Goal: Information Seeking & Learning: Learn about a topic

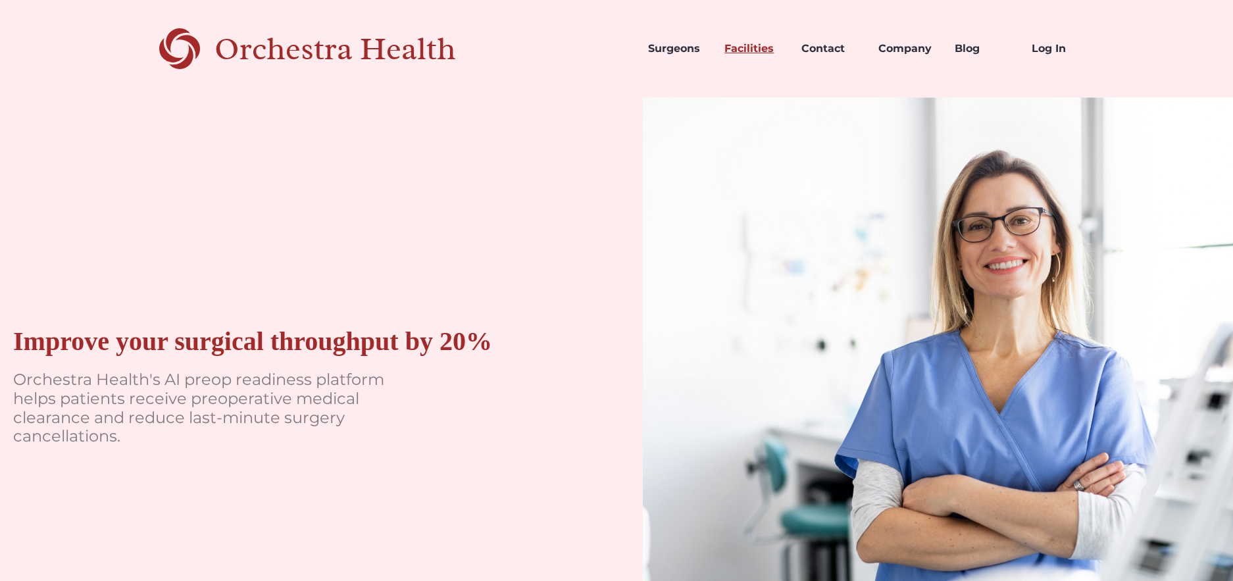
click at [731, 55] on link "Facilities" at bounding box center [752, 48] width 77 height 45
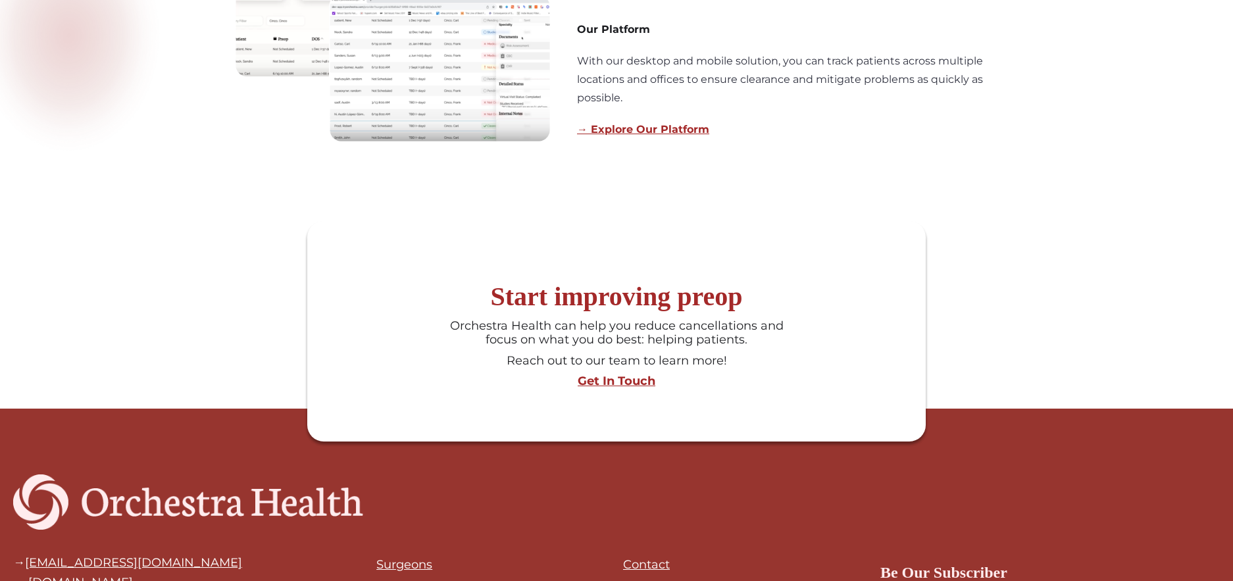
scroll to position [1297, 0]
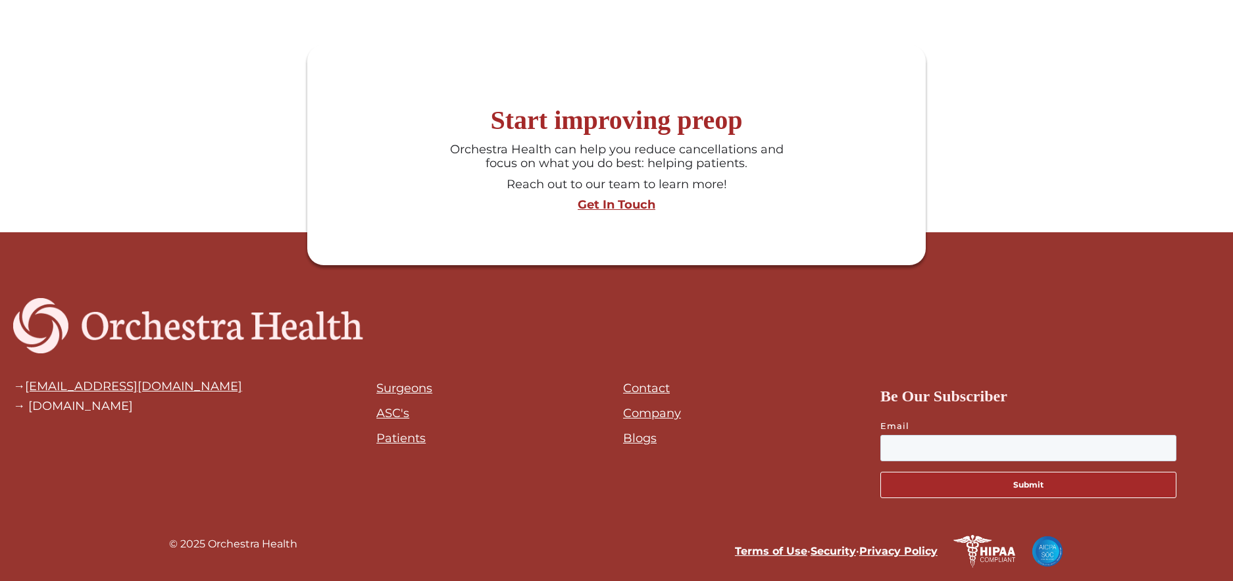
click at [633, 390] on link "Contact" at bounding box center [646, 388] width 47 height 14
click at [642, 412] on link "Company" at bounding box center [652, 413] width 58 height 14
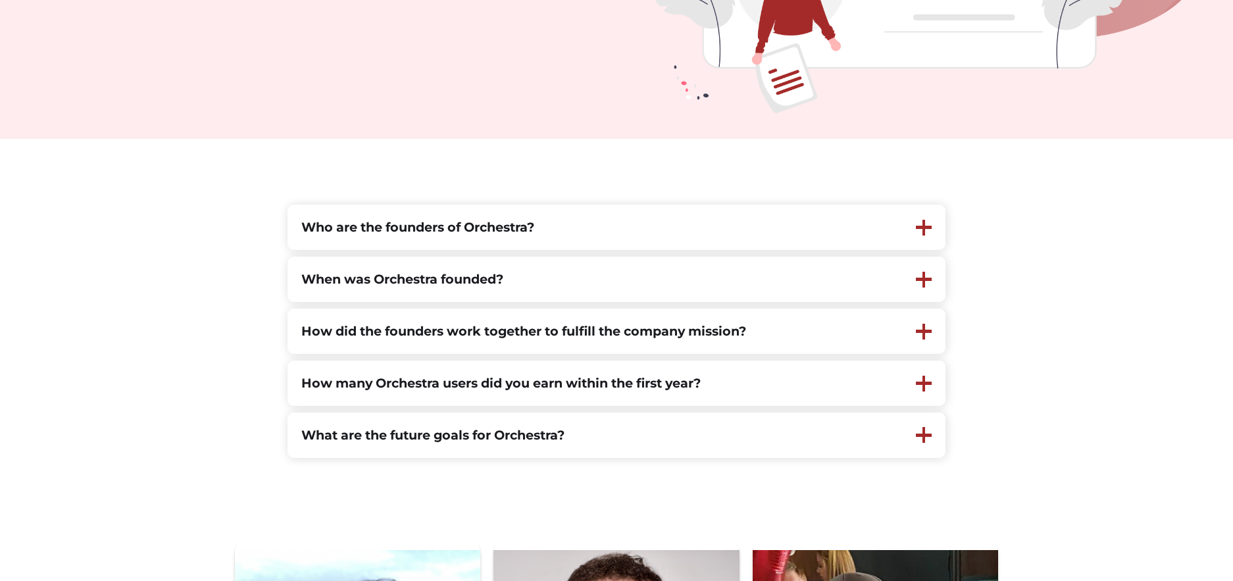
scroll to position [395, 0]
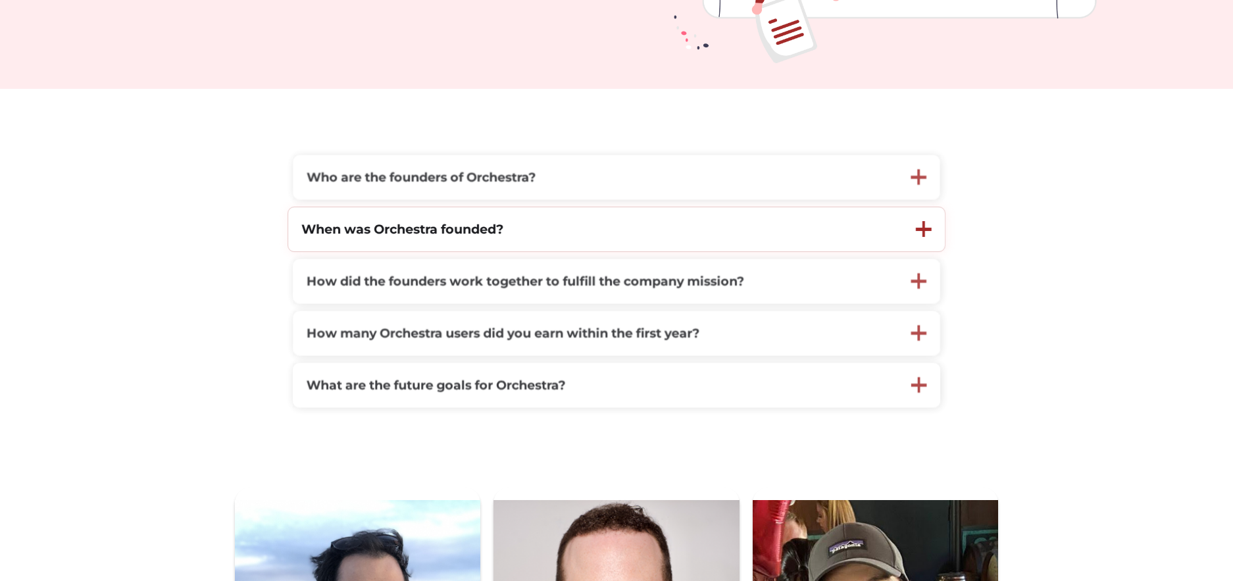
click at [439, 230] on strong "When was Orchestra founded?" at bounding box center [402, 229] width 202 height 16
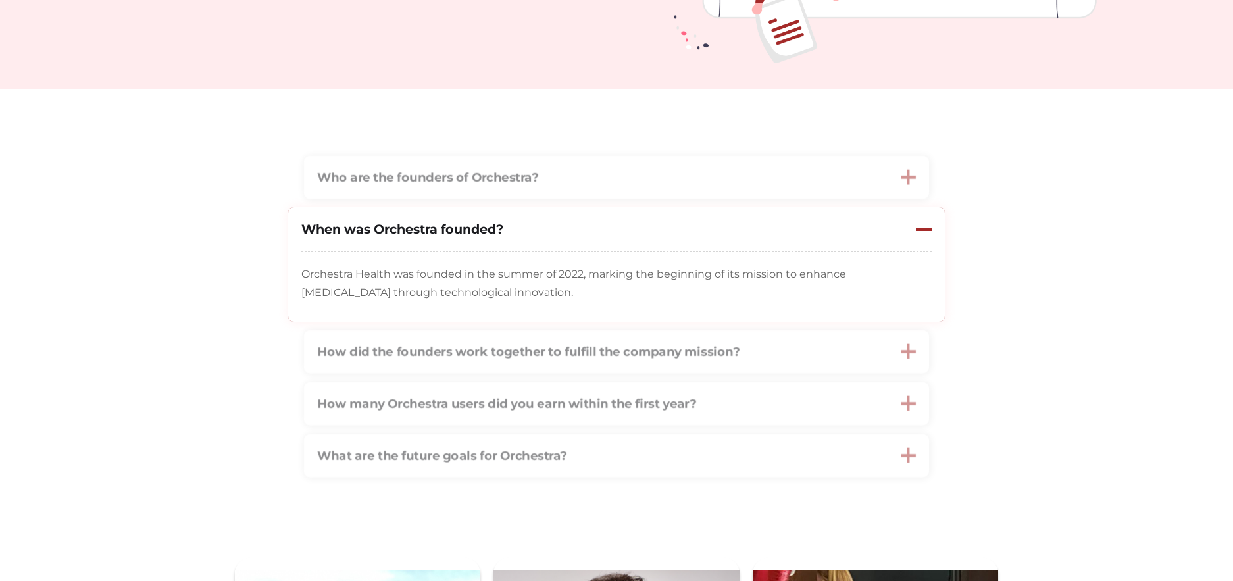
click at [439, 230] on strong "When was Orchestra founded?" at bounding box center [402, 229] width 202 height 16
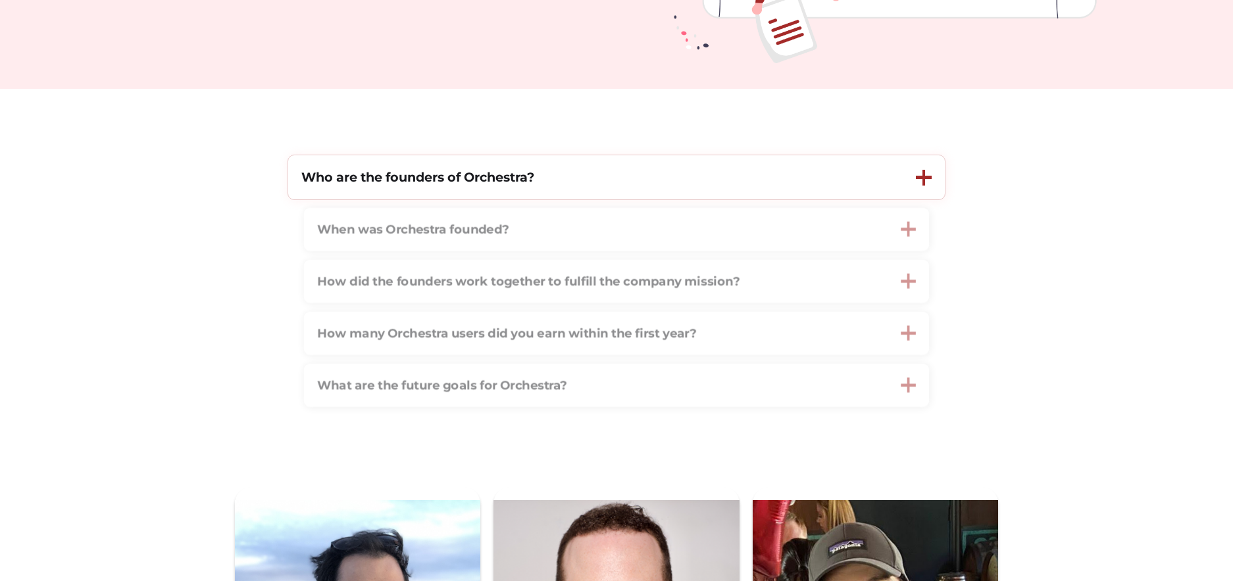
click at [428, 191] on div "Who are the founders of Orchestra?" at bounding box center [595, 177] width 615 height 44
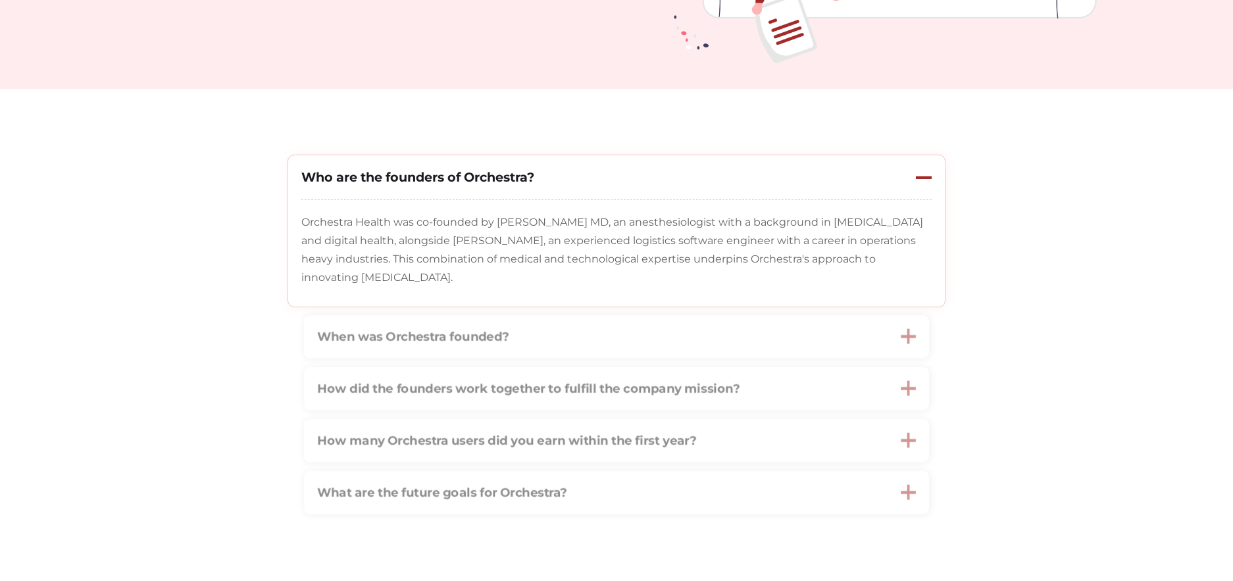
click at [428, 191] on div "Who are the founders of Orchestra?" at bounding box center [595, 177] width 615 height 44
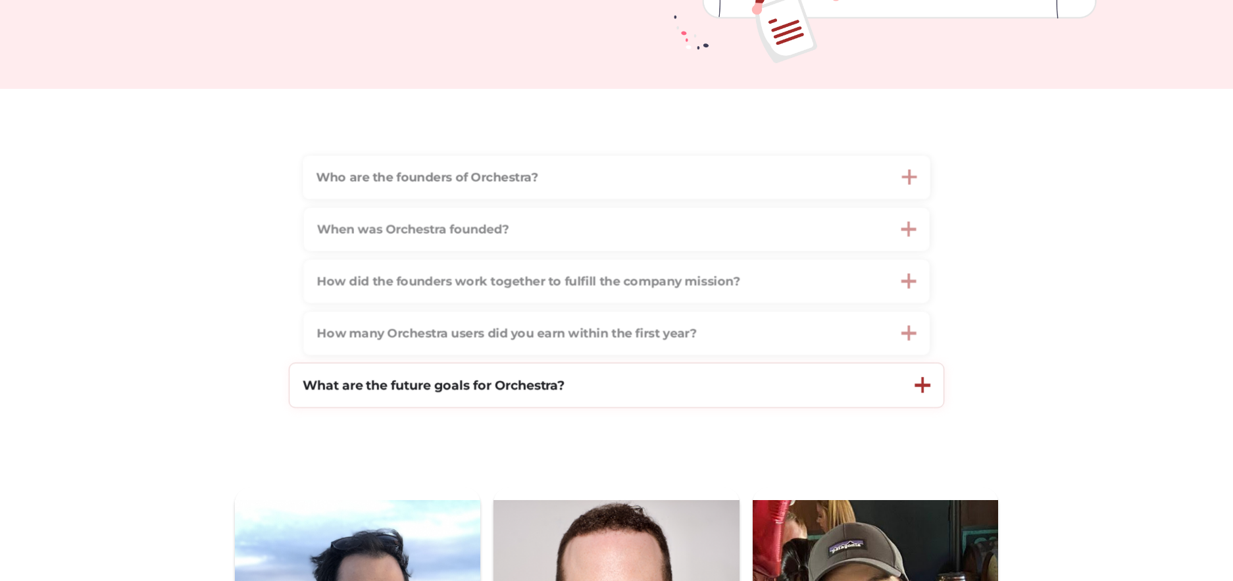
click at [432, 393] on strong "What are the future goals for Orchestra?" at bounding box center [434, 385] width 263 height 16
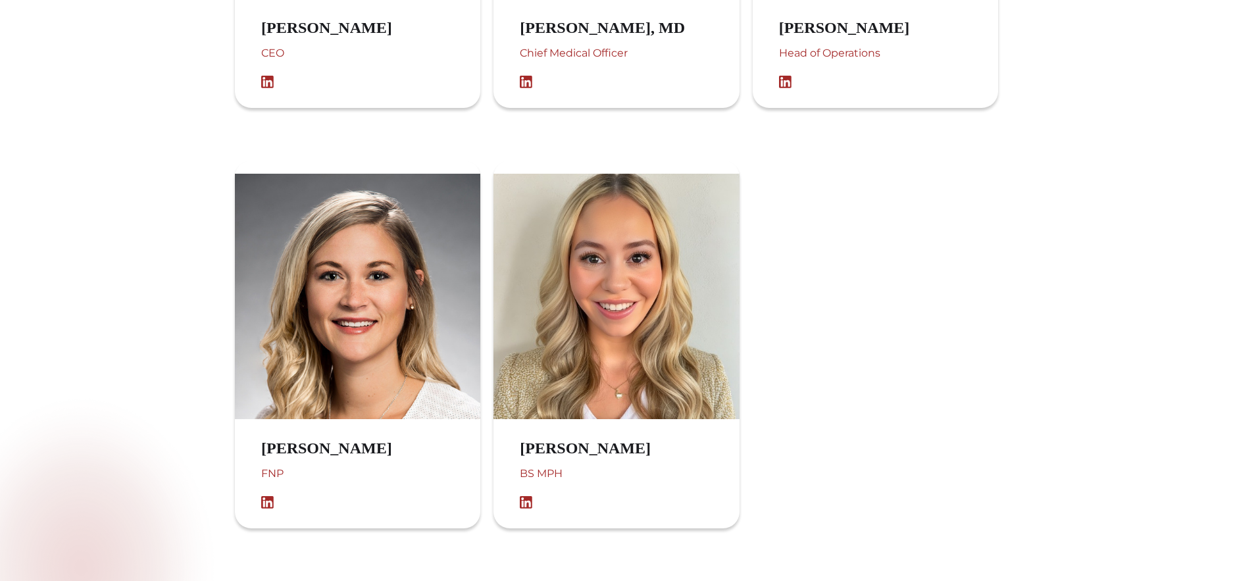
scroll to position [788, 0]
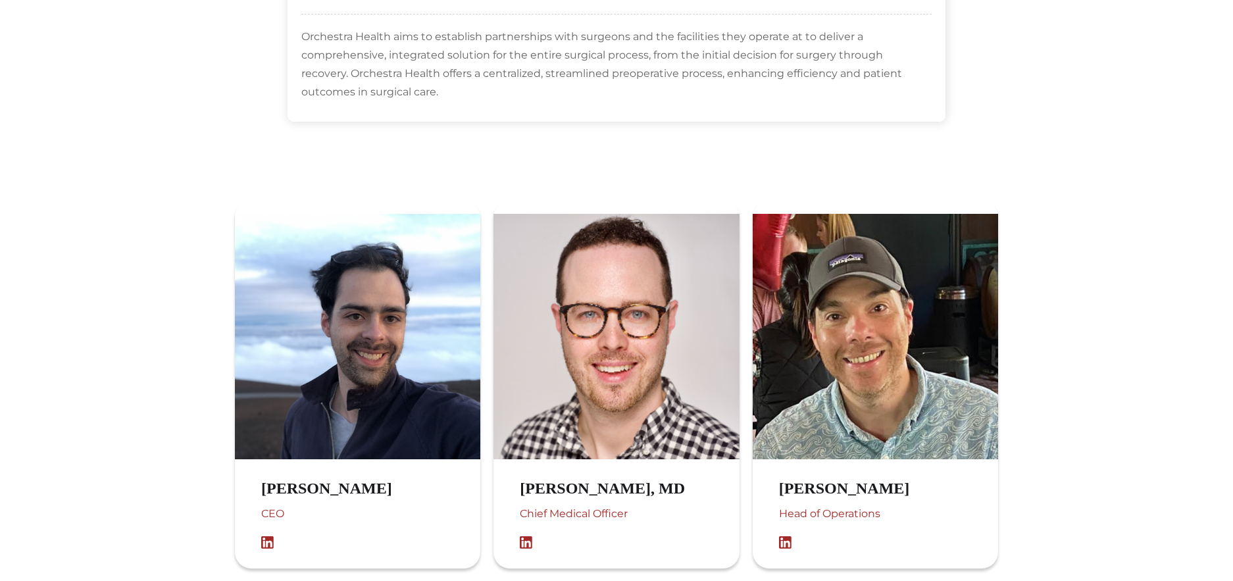
click at [604, 516] on div "Chief Medical Officer" at bounding box center [616, 521] width 192 height 32
click at [521, 542] on img at bounding box center [530, 542] width 20 height 13
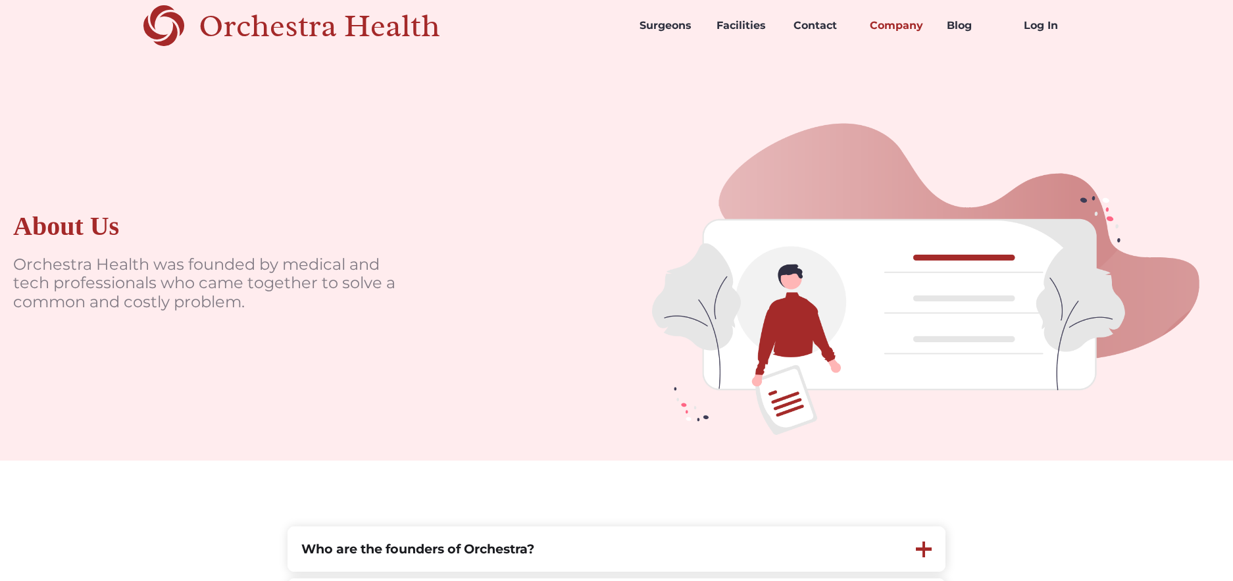
scroll to position [0, 0]
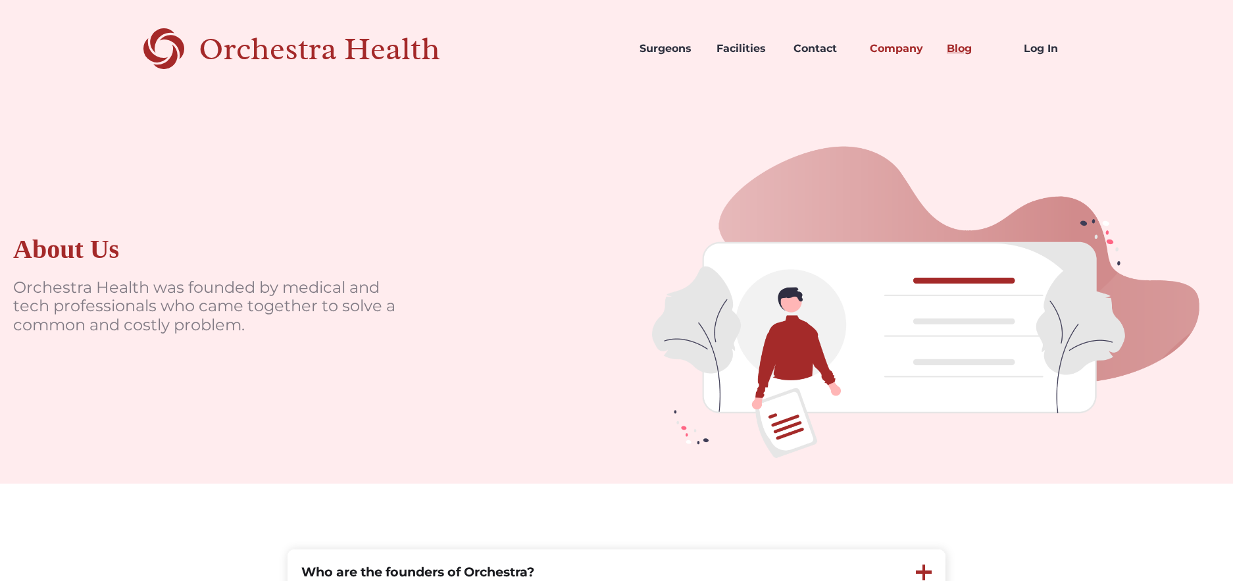
click at [960, 55] on link "Blog" at bounding box center [975, 48] width 77 height 45
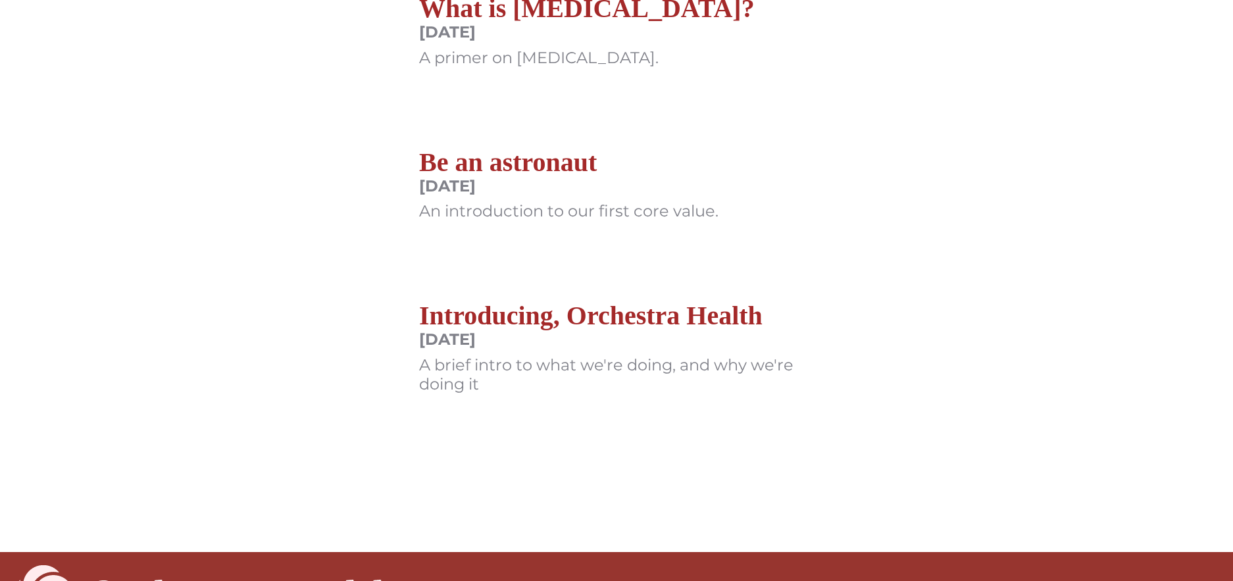
scroll to position [527, 0]
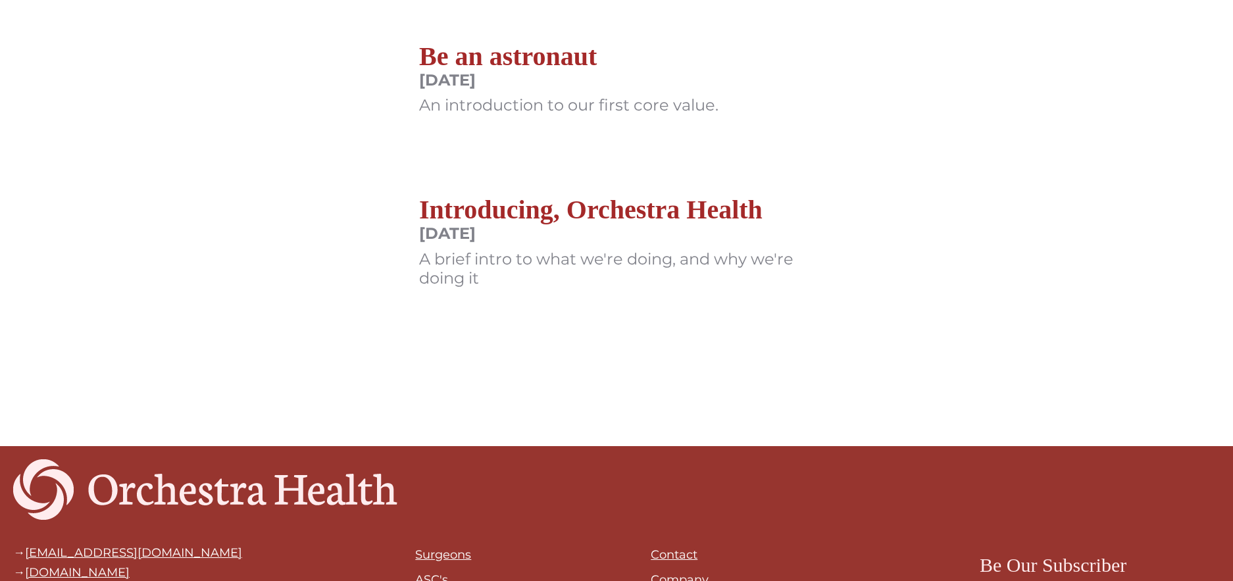
click at [617, 210] on h2 "Introducing, Orchestra Health" at bounding box center [616, 210] width 395 height 32
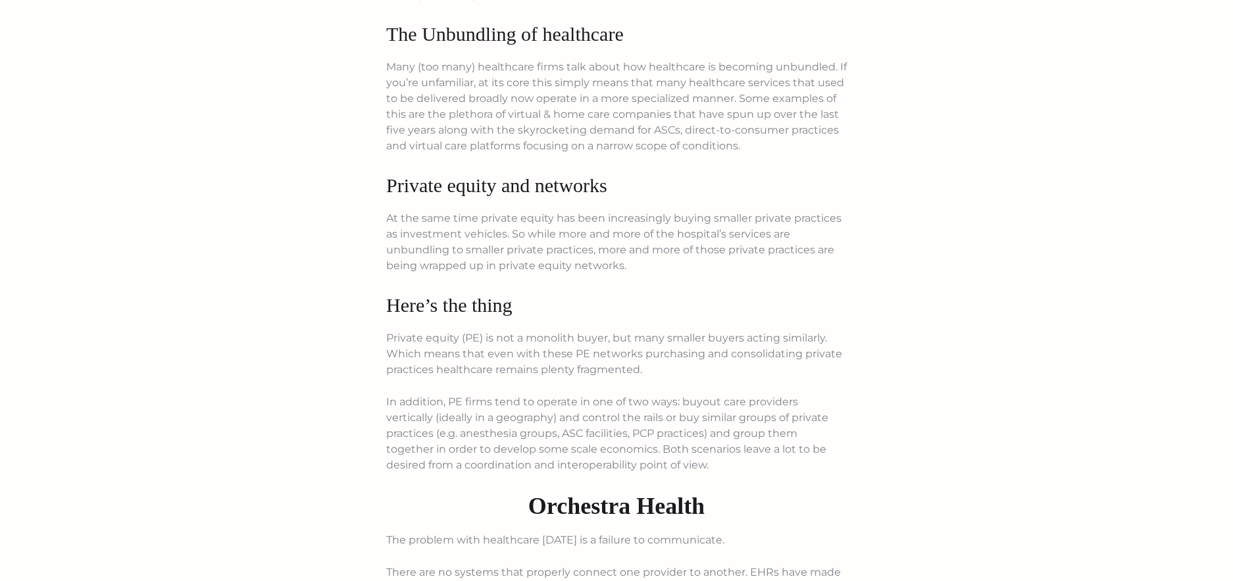
scroll to position [395, 0]
